Goal: Check status

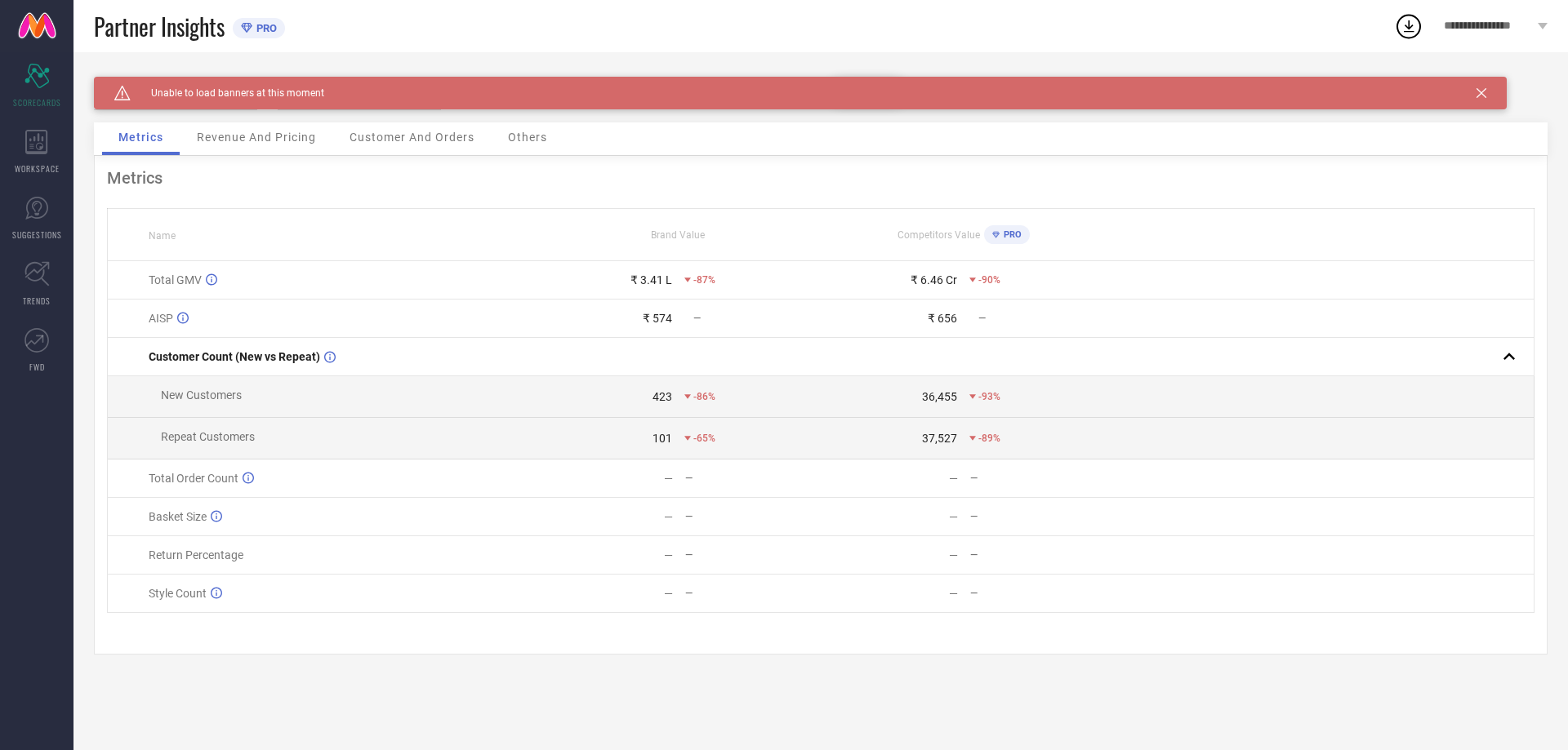
click at [1466, 90] on div "Caution Created with Sketch. Unable to load banners at this moment" at bounding box center [800, 92] width 1413 height 32
click at [1479, 88] on icon at bounding box center [1482, 93] width 10 height 10
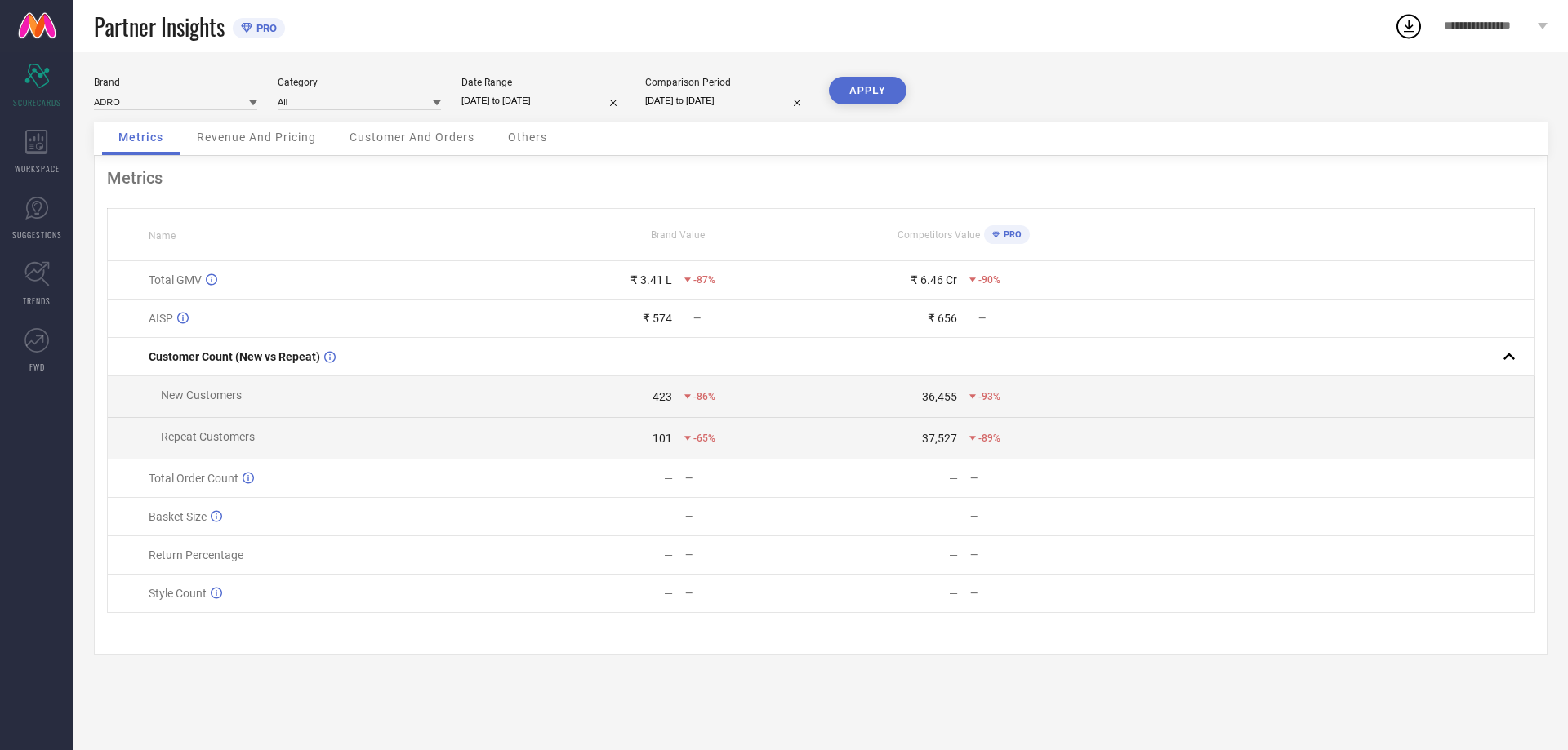
click at [523, 100] on input "[DATE] to [DATE]" at bounding box center [543, 100] width 164 height 17
select select "9"
select select "2025"
select select "10"
select select "2025"
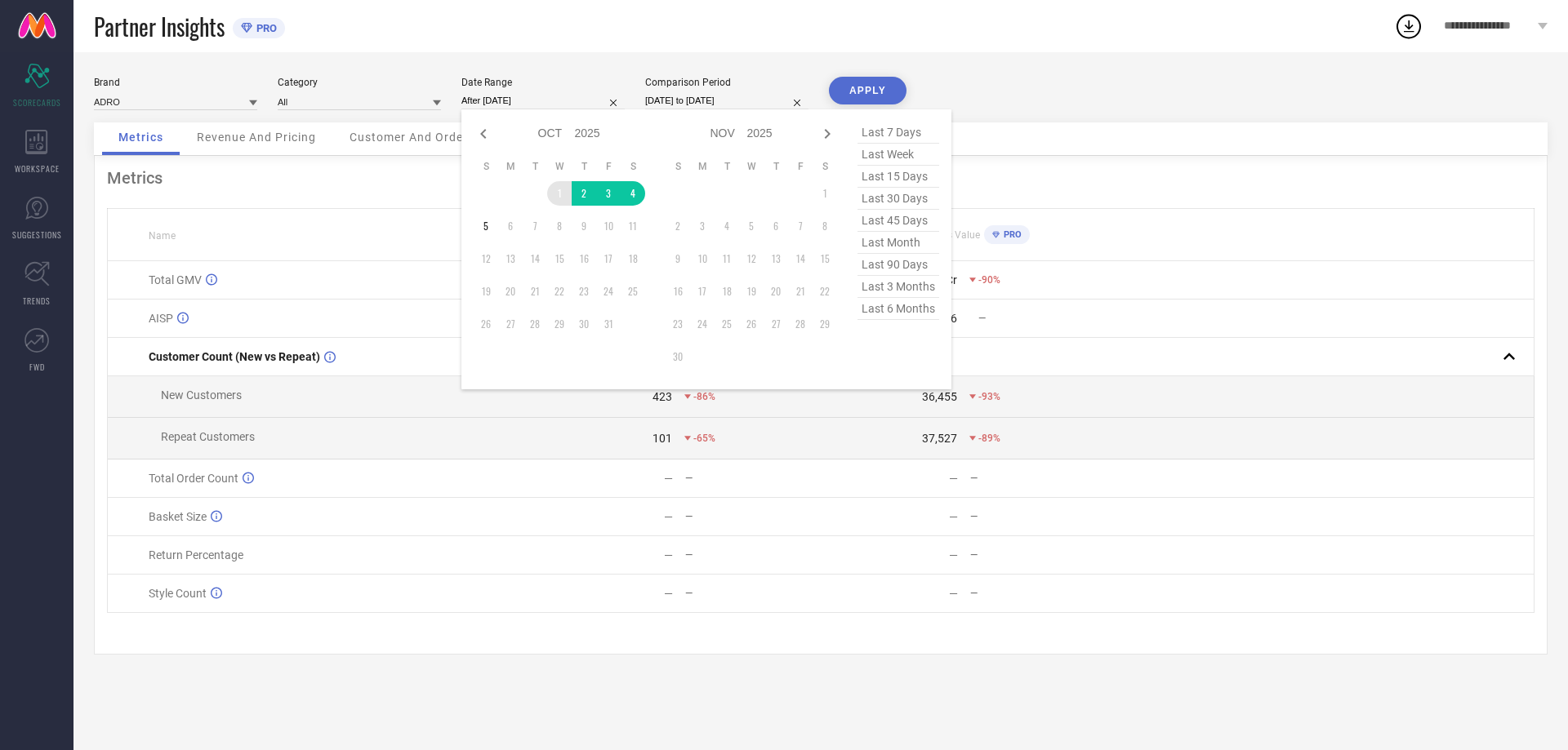
click at [551, 194] on td "1" at bounding box center [559, 193] width 24 height 24
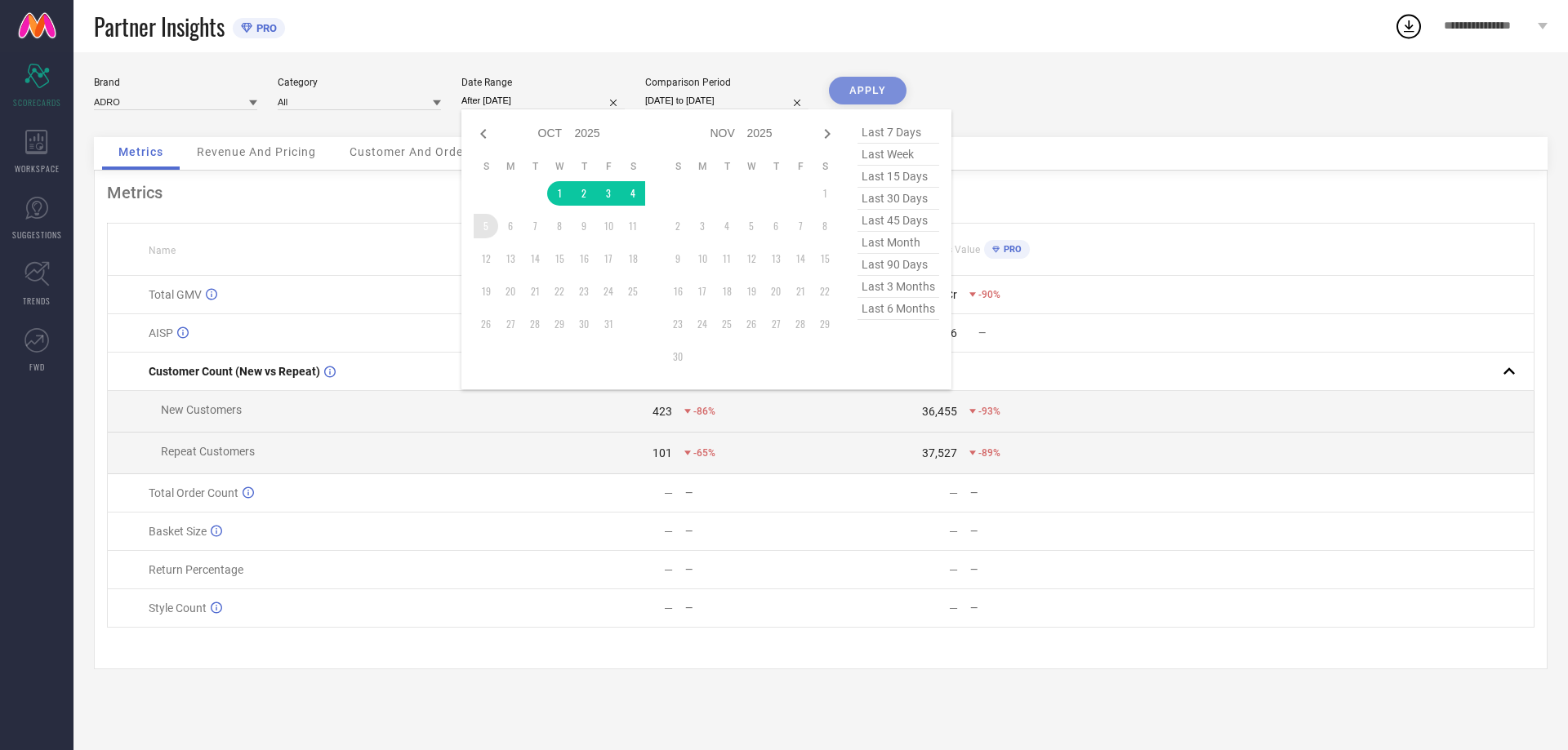
type input "[DATE] to [DATE]"
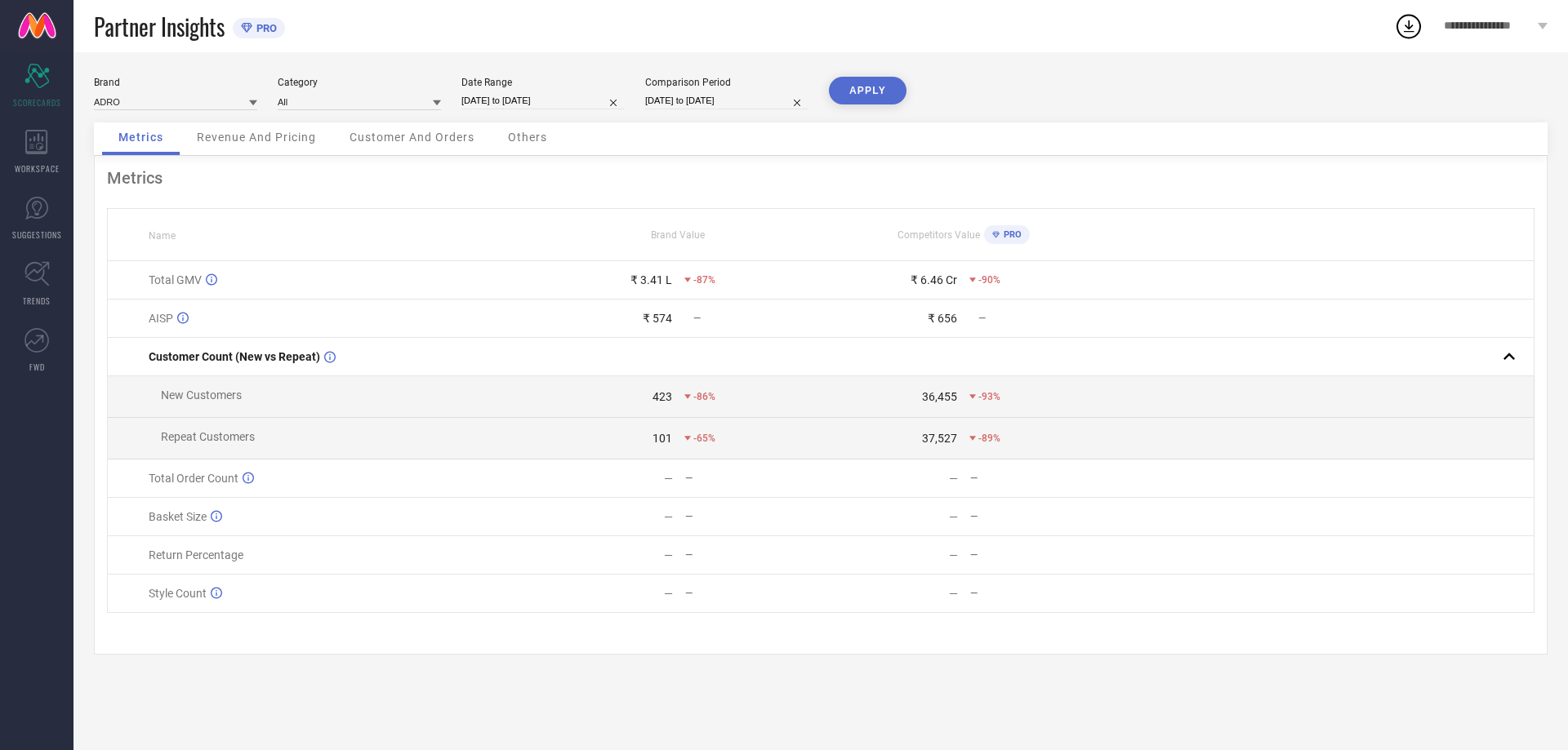
click at [872, 91] on button "APPLY" at bounding box center [868, 90] width 77 height 27
